Goal: Obtain resource: Download file/media

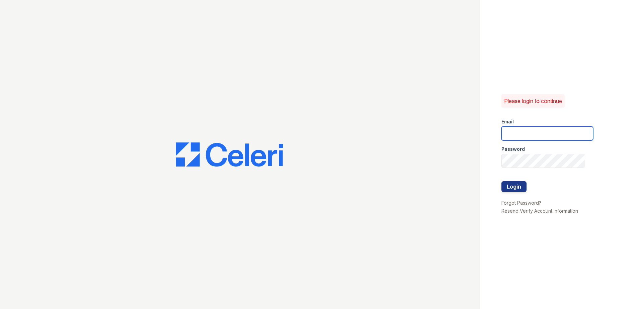
click at [506, 135] on input "email" at bounding box center [547, 133] width 92 height 14
type input "[EMAIL_ADDRESS][DOMAIN_NAME]"
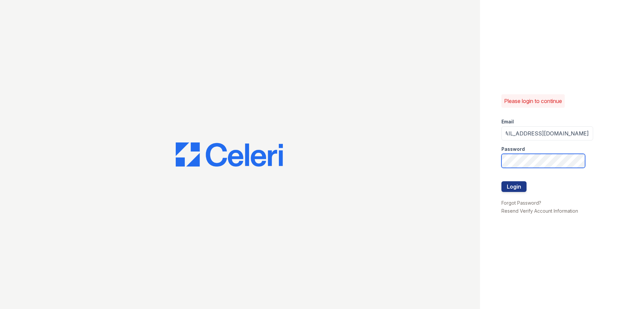
scroll to position [0, 0]
click at [514, 188] on button "Login" at bounding box center [513, 186] width 25 height 11
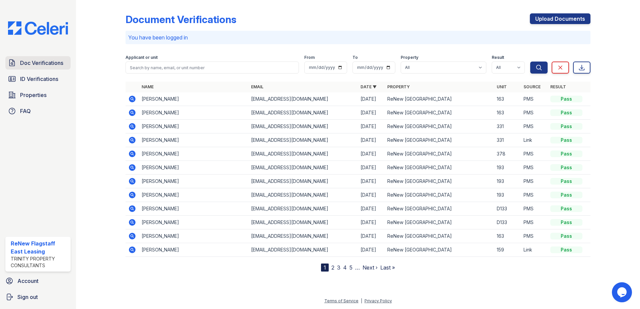
click at [29, 63] on span "Doc Verifications" at bounding box center [41, 63] width 43 height 8
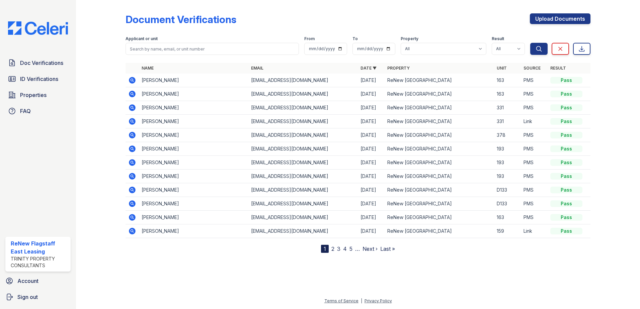
click at [132, 80] on icon at bounding box center [132, 80] width 2 height 2
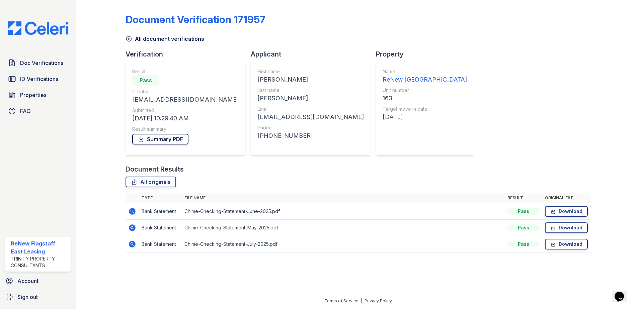
click at [158, 138] on link "Summary PDF" at bounding box center [160, 139] width 56 height 11
click at [22, 78] on span "ID Verifications" at bounding box center [39, 79] width 38 height 8
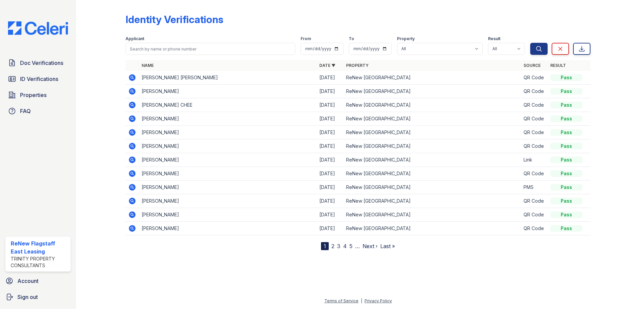
click at [133, 76] on icon at bounding box center [132, 77] width 7 height 7
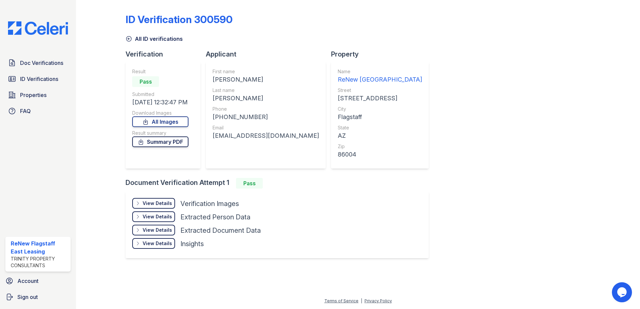
click at [175, 139] on link "Summary PDF" at bounding box center [160, 142] width 56 height 11
